Goal: Task Accomplishment & Management: Manage account settings

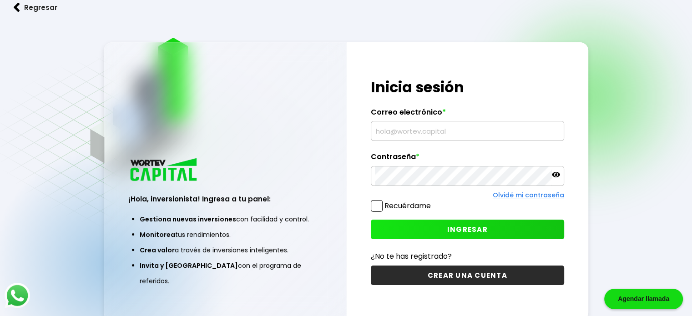
click at [388, 133] on input "text" at bounding box center [467, 131] width 185 height 19
type input "B"
type input "b"
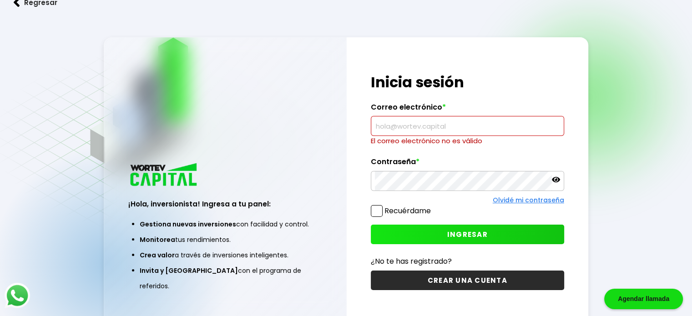
paste input "[PERSON_NAME][EMAIL_ADDRESS][DOMAIN_NAME]"
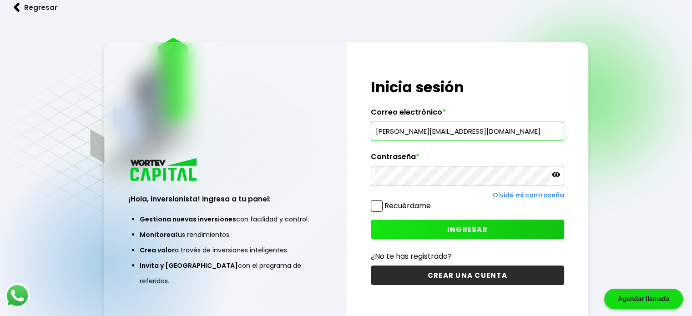
type input "[PERSON_NAME][EMAIL_ADDRESS][DOMAIN_NAME]"
click at [402, 228] on button "INGRESAR" at bounding box center [467, 230] width 193 height 20
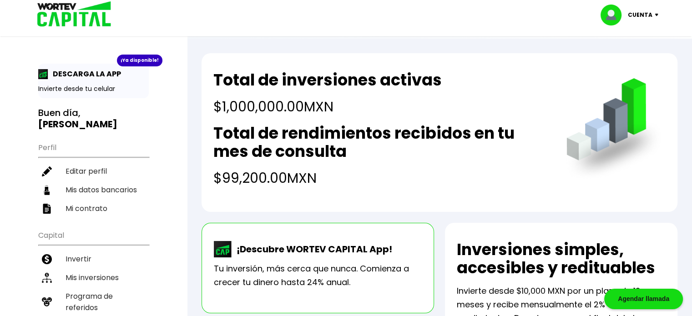
click at [645, 15] on p "Cuenta" at bounding box center [640, 15] width 25 height 14
click at [624, 54] on li "Cerrar sesión" at bounding box center [630, 60] width 73 height 19
